Goal: Navigation & Orientation: Find specific page/section

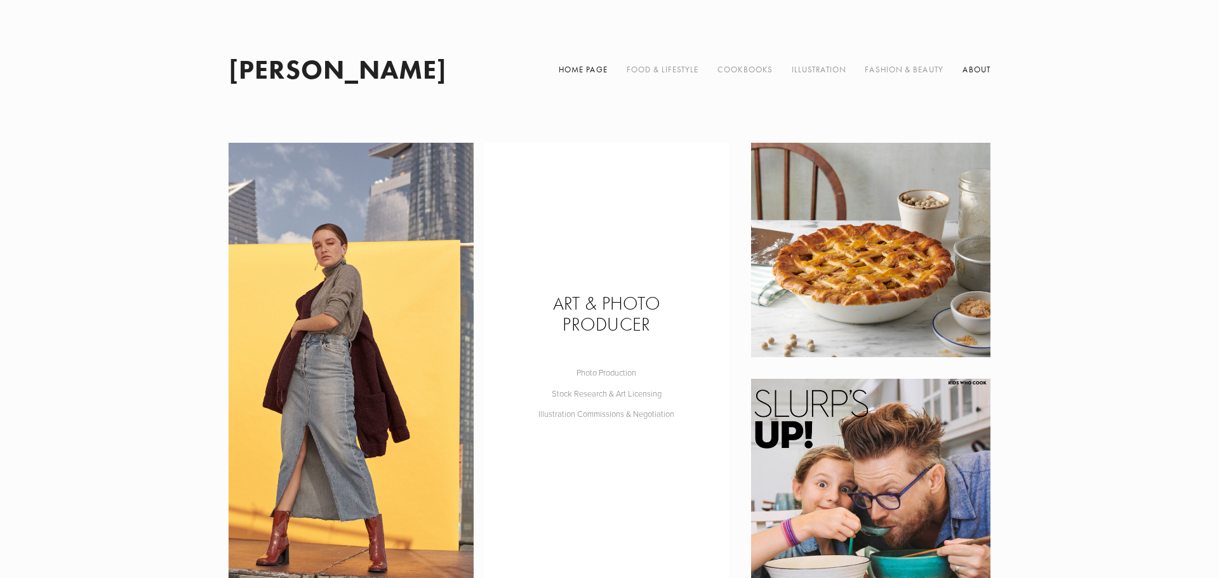
click at [982, 73] on link "About" at bounding box center [976, 70] width 28 height 32
